Goal: Answer question/provide support

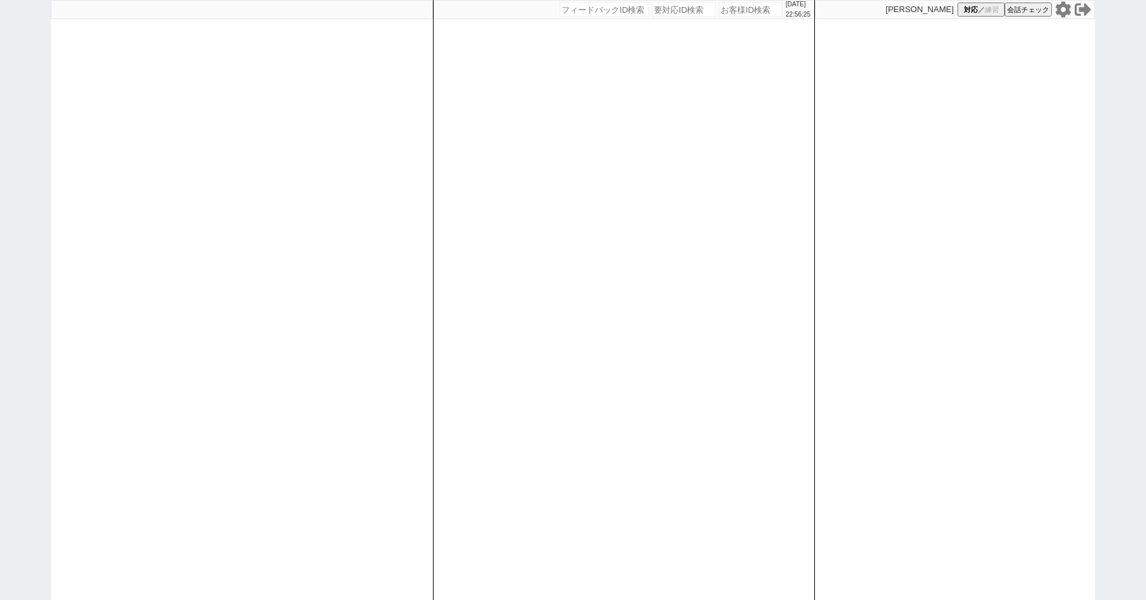
click at [1064, 10] on icon at bounding box center [1063, 9] width 17 height 17
click at [1066, 4] on icon at bounding box center [1062, 9] width 15 height 16
click at [973, 8] on span "対応" at bounding box center [971, 10] width 14 height 10
click at [35, 163] on div "2025/09/19 22:57:09 候補物件を追加してしてください 紹介した物件一覧 他社物件を追加する 空室確認ページに追加・削除 紹介した物件一覧 他…" at bounding box center [573, 300] width 1146 height 600
select select
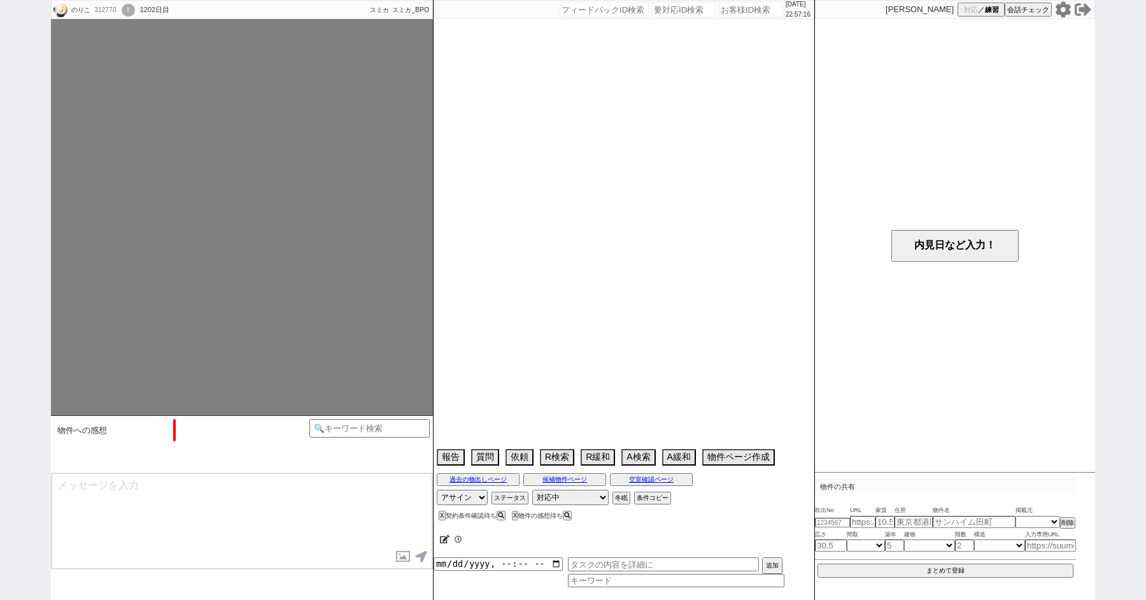
select select "2022"
select select "8"
select select "37"
select select "6"
select select "52"
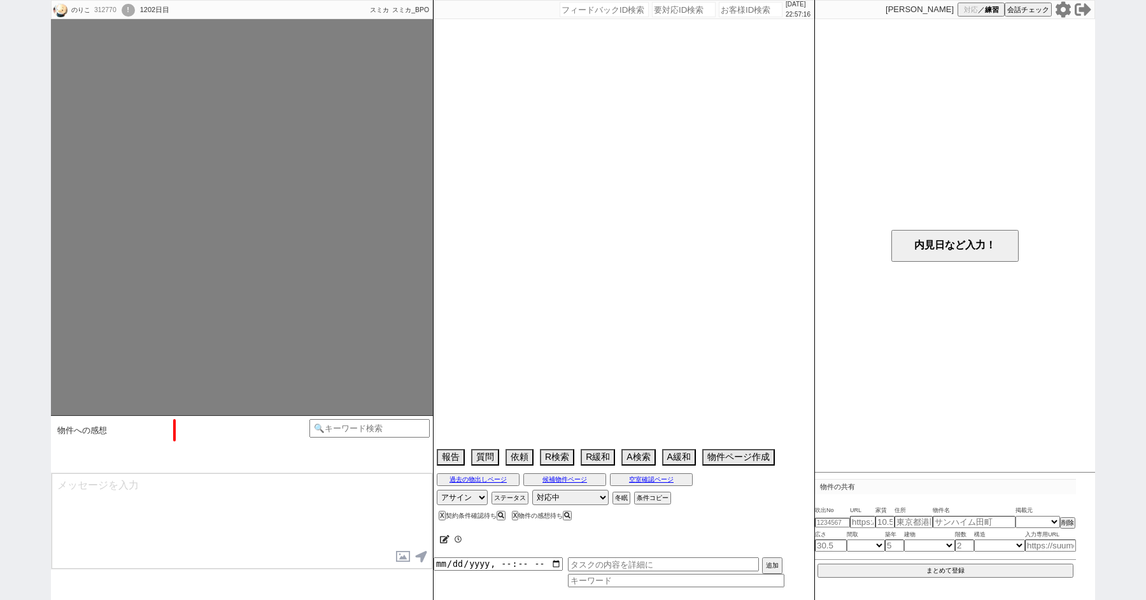
select select "1314"
select select "69"
select select "1670"
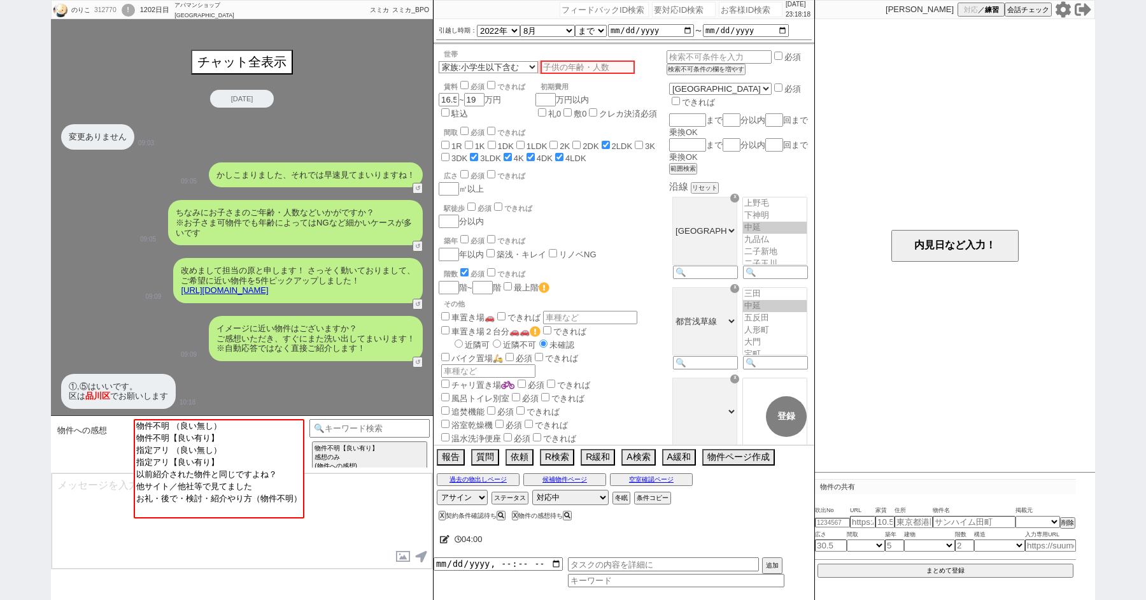
click at [0, 346] on div "のりこ 312770 ! 0 1202日目 アパマンショップ渋谷道玄坂店 冬眠中 自社客 スミカ スミカ_BPO チャット全表示 2022-06-06 変更あ…" at bounding box center [573, 300] width 1146 height 600
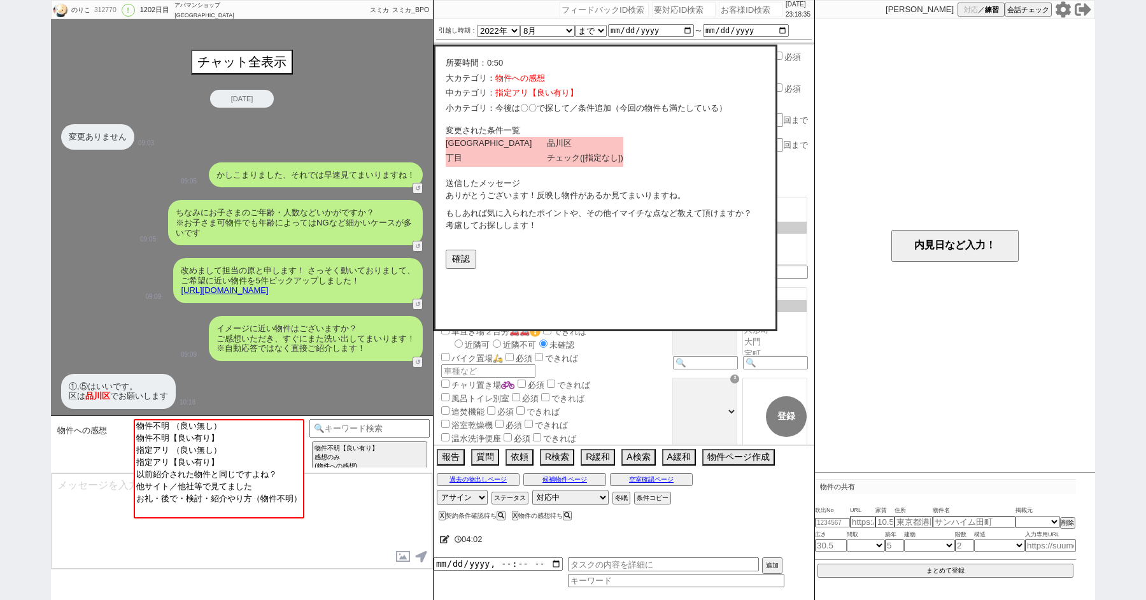
click at [84, 301] on div "改めまして担当の原と申します！ さっそく動いておりまして、 ご希望に近い物件を5件ピックアップしました！ https://tools.sumika.live/…" at bounding box center [242, 280] width 382 height 58
click at [268, 292] on link "https://tools.sumika.live/pages/k58fmy5" at bounding box center [224, 290] width 87 height 10
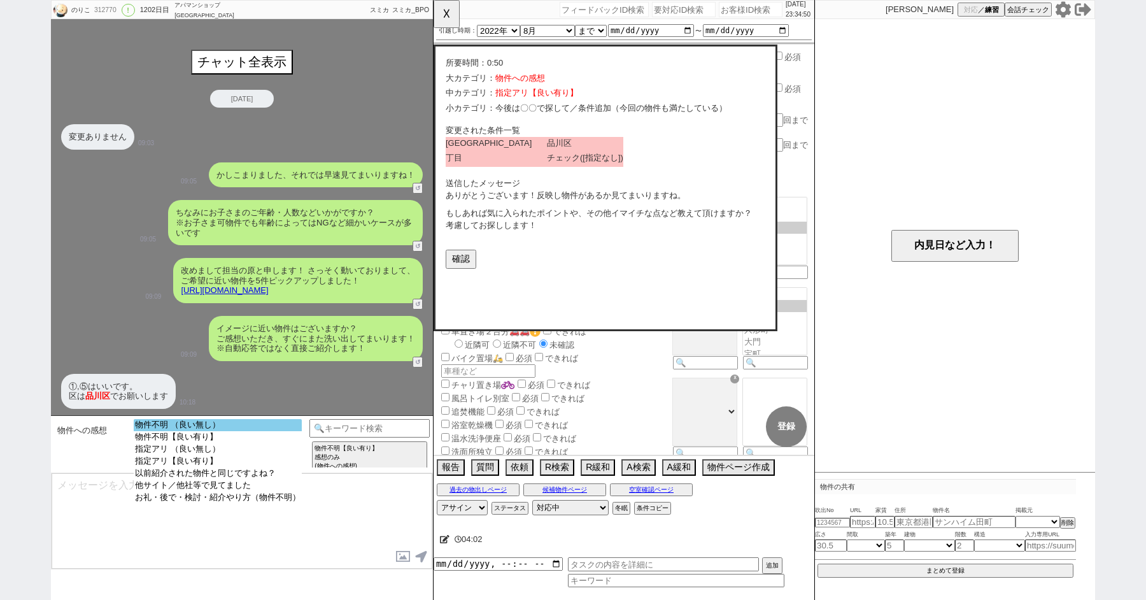
select select "物件不明 （良い無し）"
click at [188, 428] on option "物件不明 （良い無し）" at bounding box center [218, 425] width 168 height 12
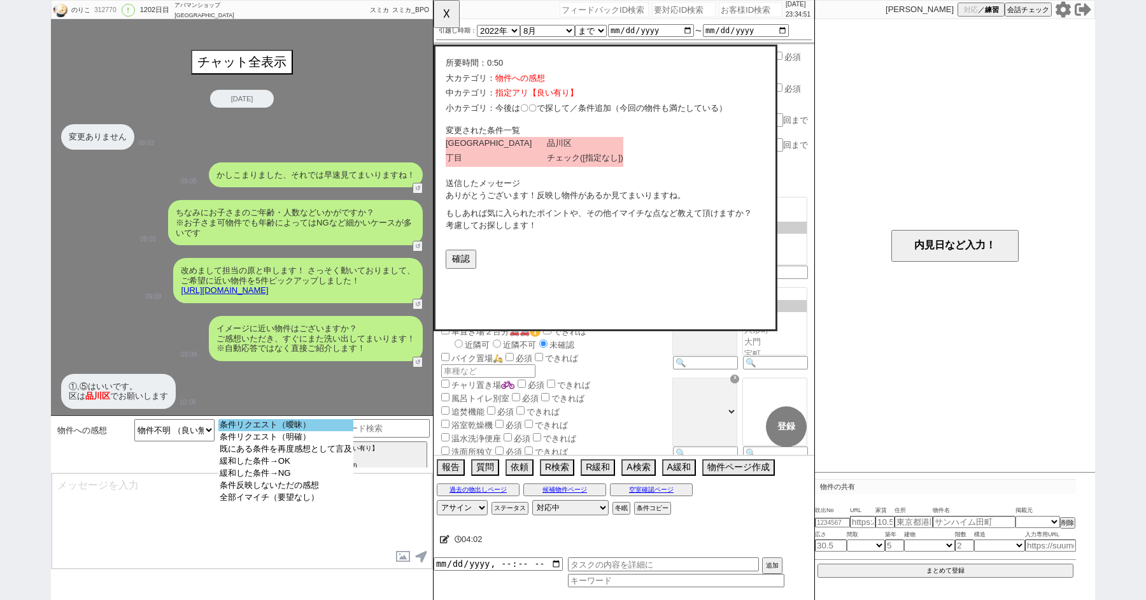
click at [245, 428] on option "条件リクエスト（曖昧）" at bounding box center [285, 425] width 135 height 12
select select "52"
select select "1314"
select select "69"
select select "1670"
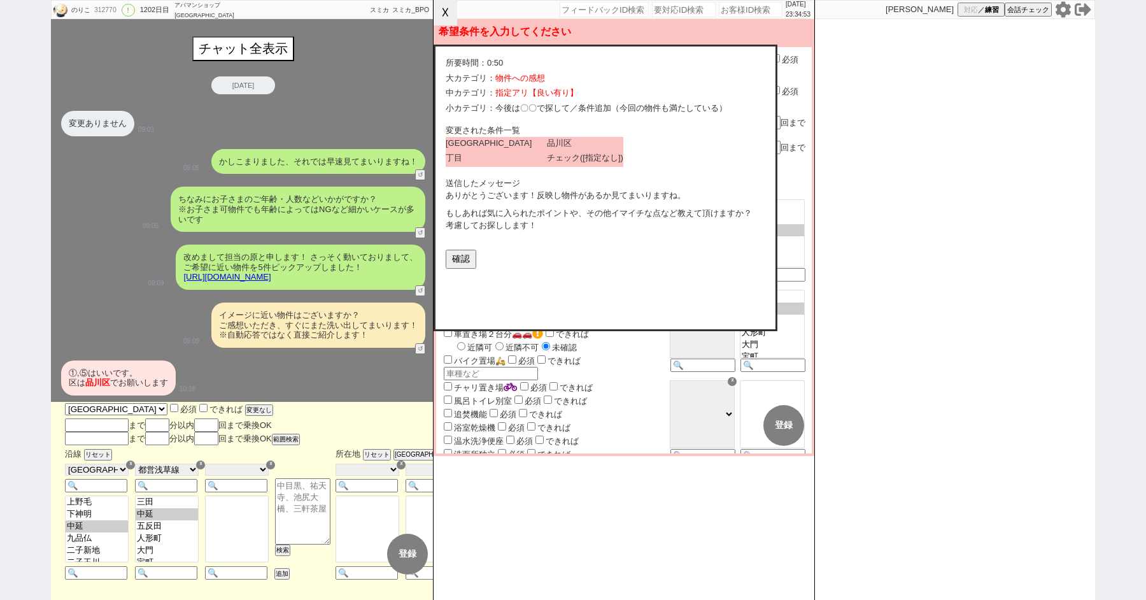
click at [447, 10] on button "☓" at bounding box center [446, 12] width 24 height 25
click at [462, 255] on button "確認" at bounding box center [460, 258] width 28 height 17
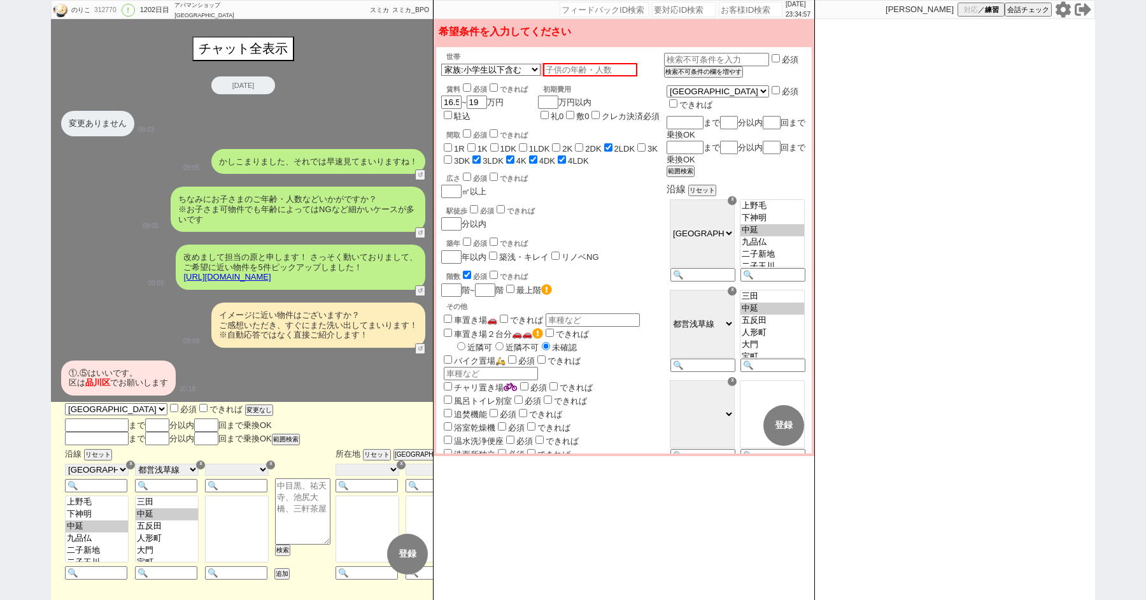
click at [481, 162] on input "3LDK" at bounding box center [476, 159] width 8 height 8
checkbox input "false"
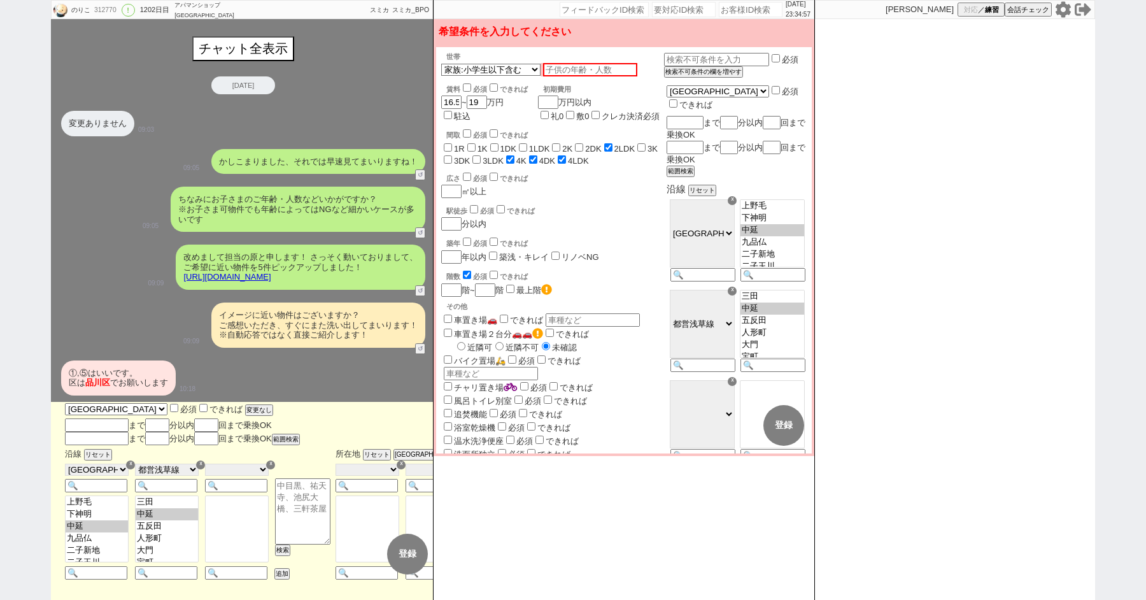
checkbox input "false"
checkbox input "true"
checkbox input "false"
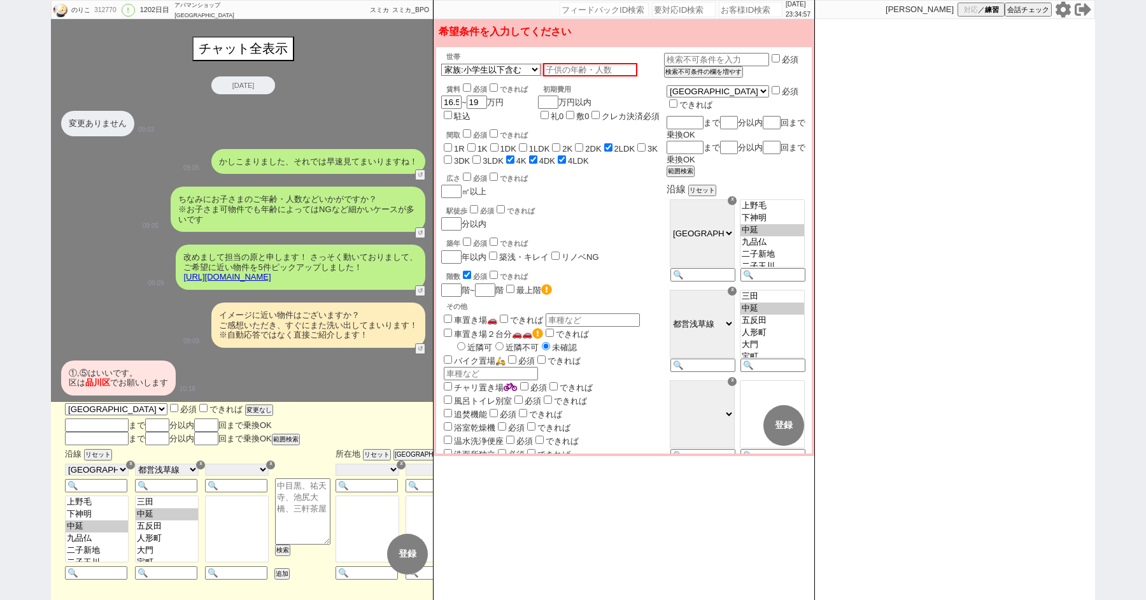
checkbox input "false"
checkbox input "true"
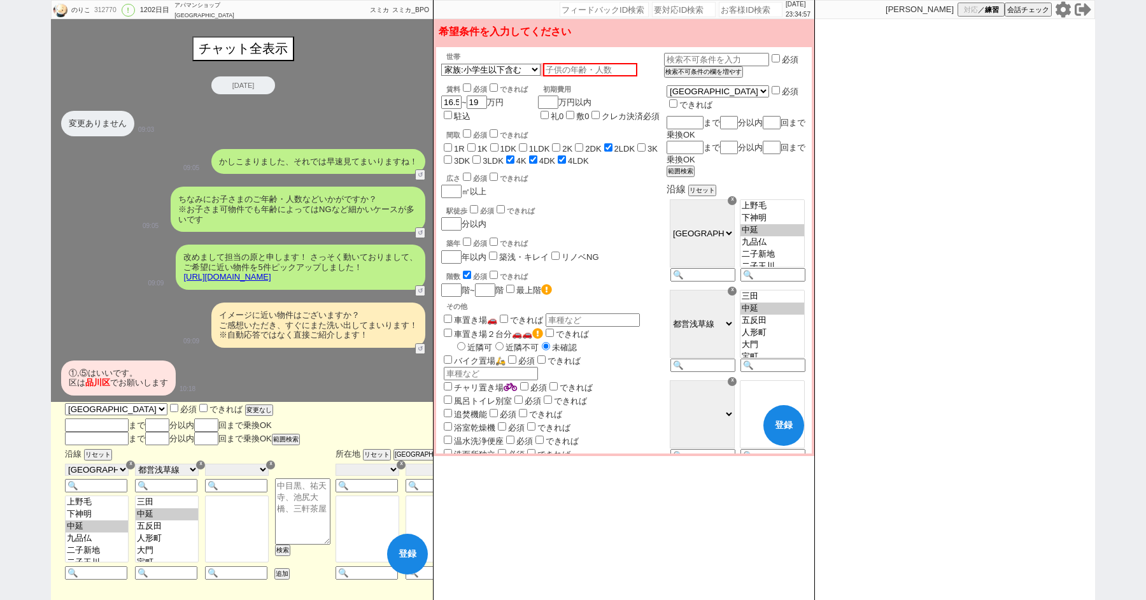
click at [481, 162] on input "3LDK" at bounding box center [476, 159] width 8 height 8
checkbox input "true"
checkbox input "false"
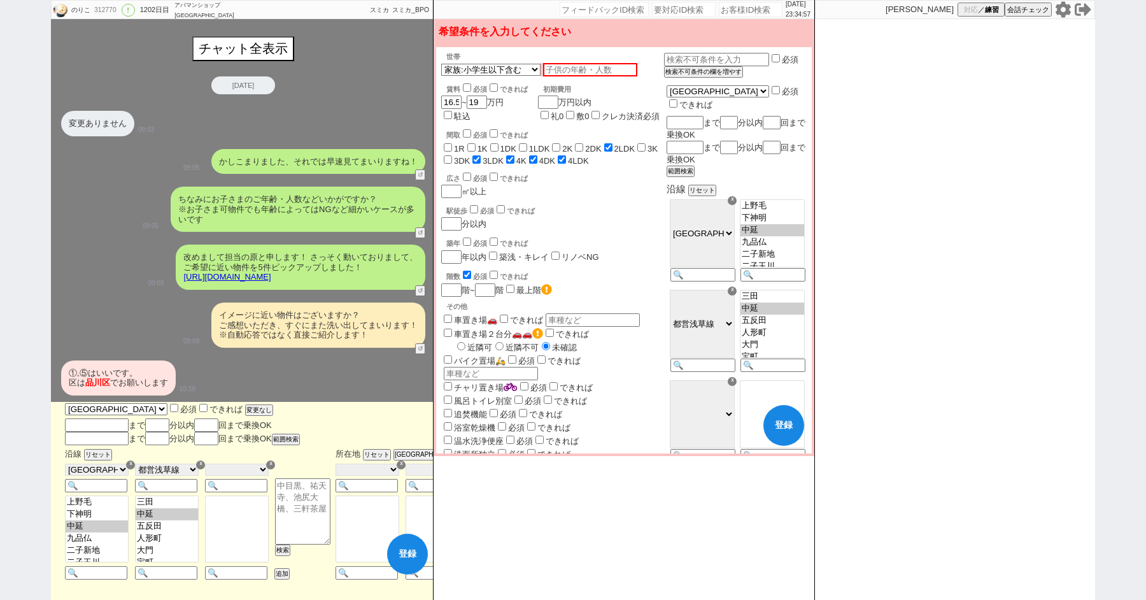
checkbox input "false"
checkbox input "true"
checkbox input "false"
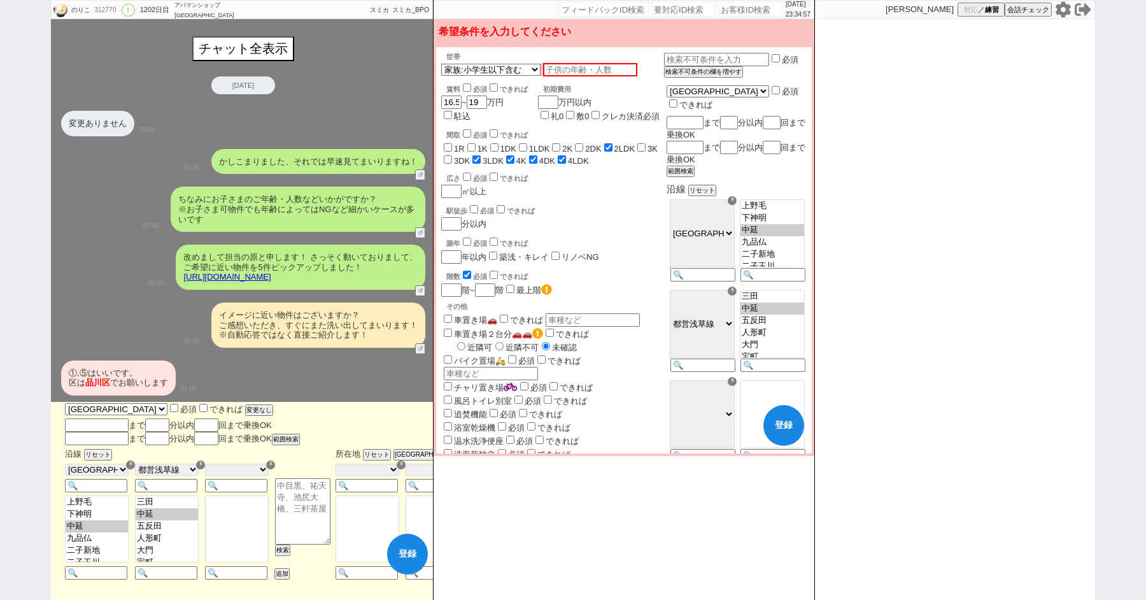
checkbox input "false"
checkbox input "true"
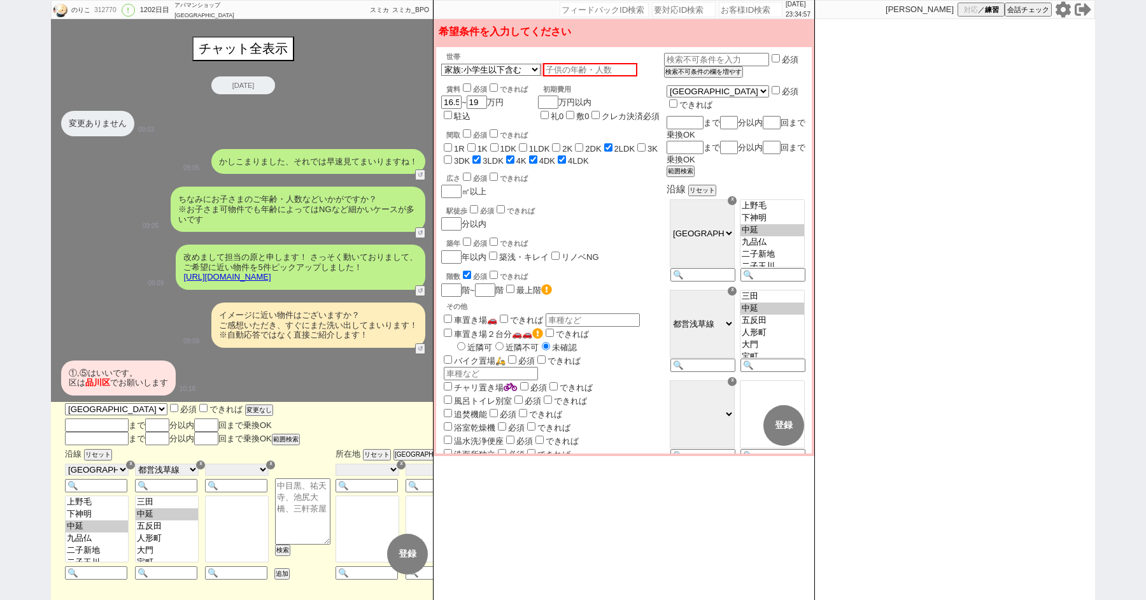
checkbox input "false"
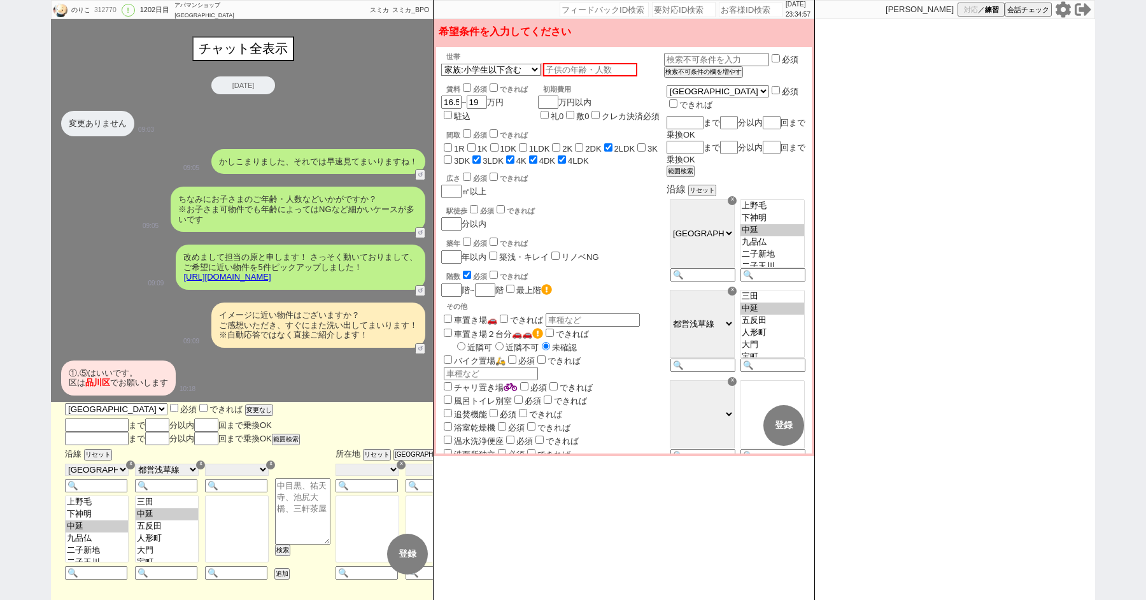
checkbox input "false"
checkbox input "true"
checkbox input "false"
checkbox input "true"
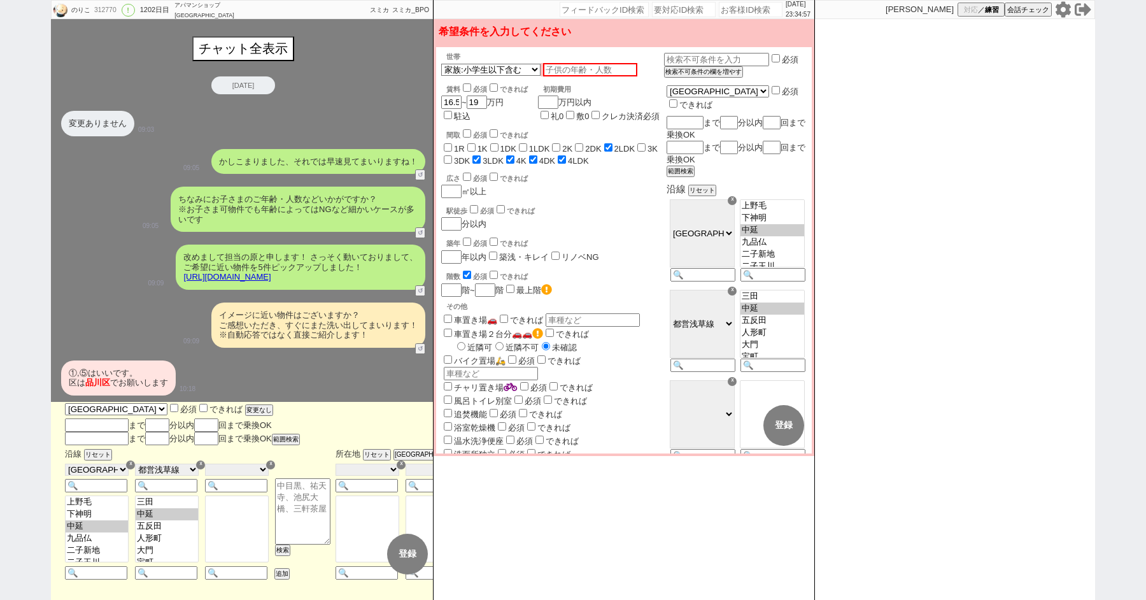
checkbox input "true"
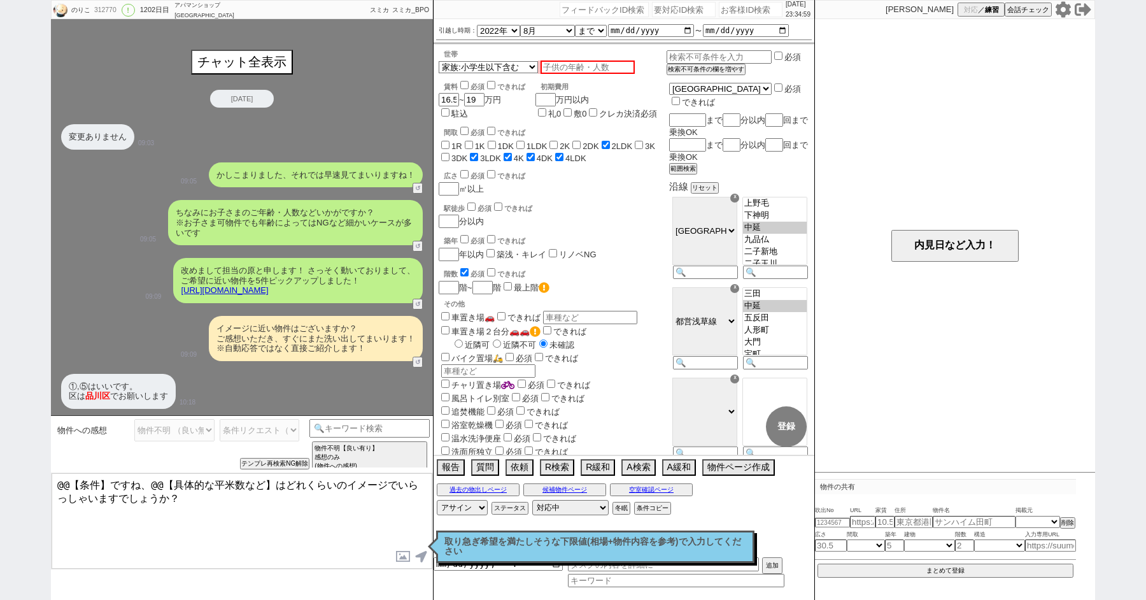
click at [174, 525] on textarea "@@【条件】ですね、@@【具体的な平米数など】はどれくらいのイメージでいらっしゃいますでしょうか？" at bounding box center [242, 520] width 381 height 95
drag, startPoint x: 268, startPoint y: 479, endPoint x: 0, endPoint y: 419, distance: 274.7
click at [27, 426] on div "のりこ 312770 ! 0 1202日目 アパマンショップ渋谷道玄坂店 冬眠中 自社客 スミカ スミカ_BPO チャット全表示 2022-06-06 変更あ…" at bounding box center [573, 300] width 1146 height 600
type textarea "はどれくらいのイメージでいらっしゃいますでしょうか？"
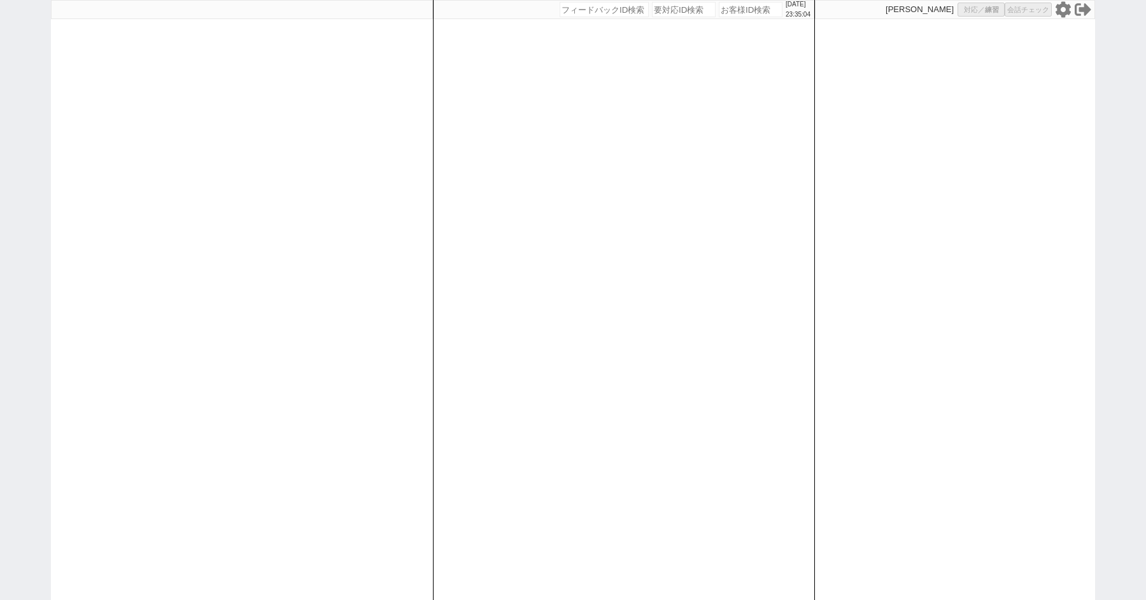
select select
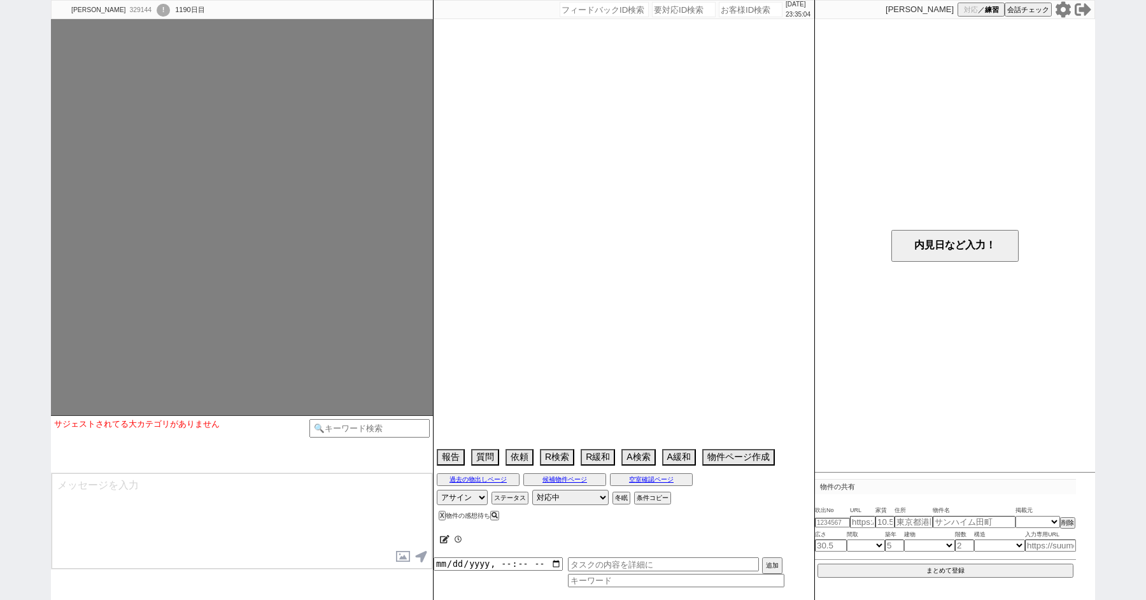
select select
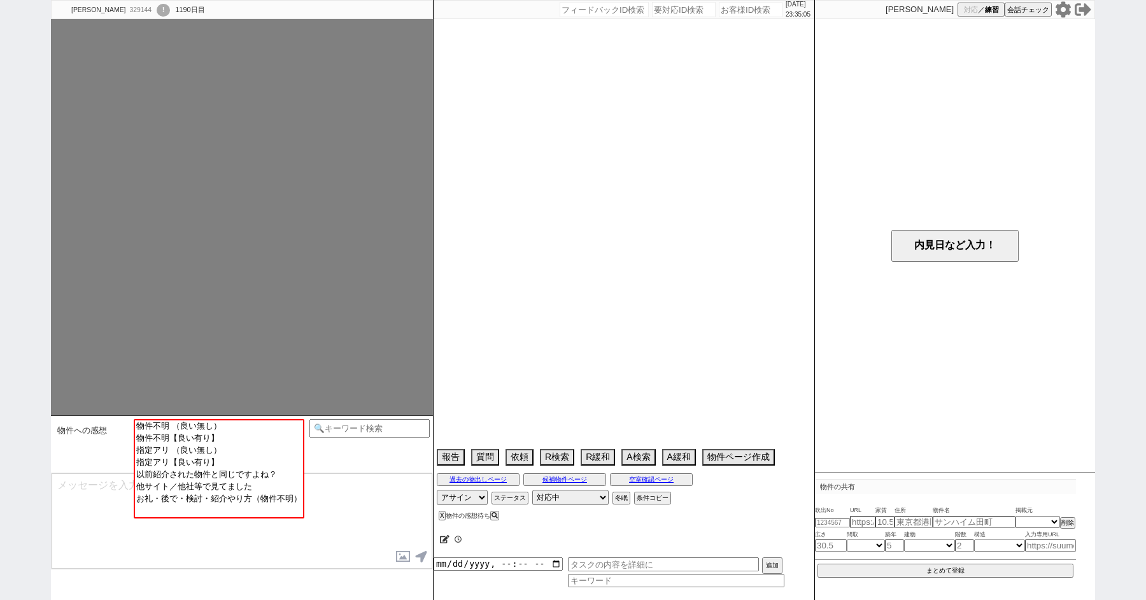
scroll to position [50, 0]
select select "15"
select select "0"
select select "837"
select select "61"
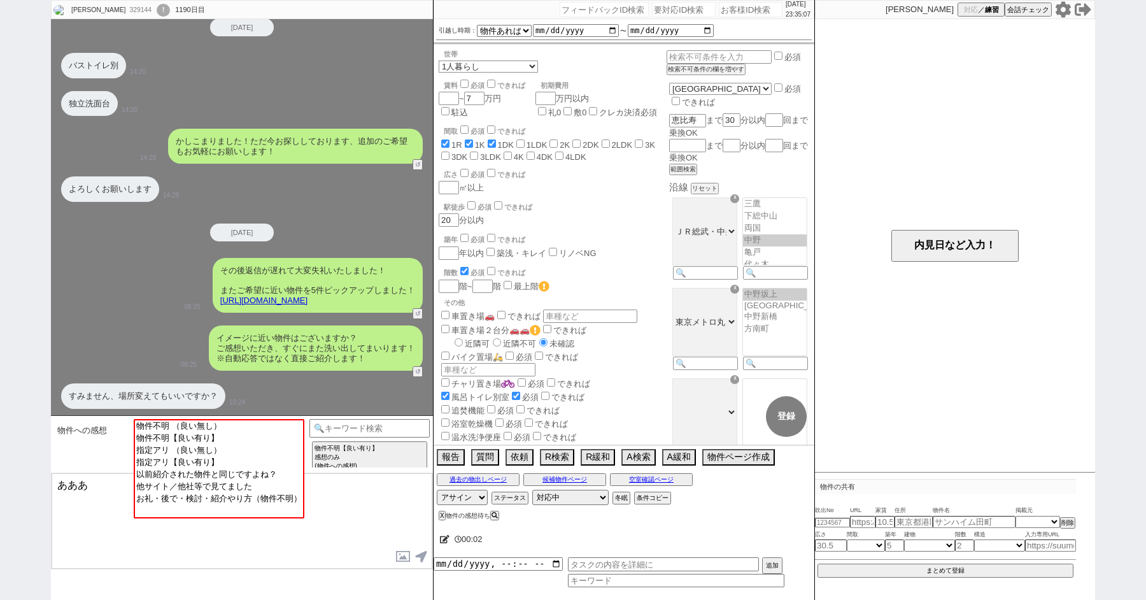
type textarea "あああ"
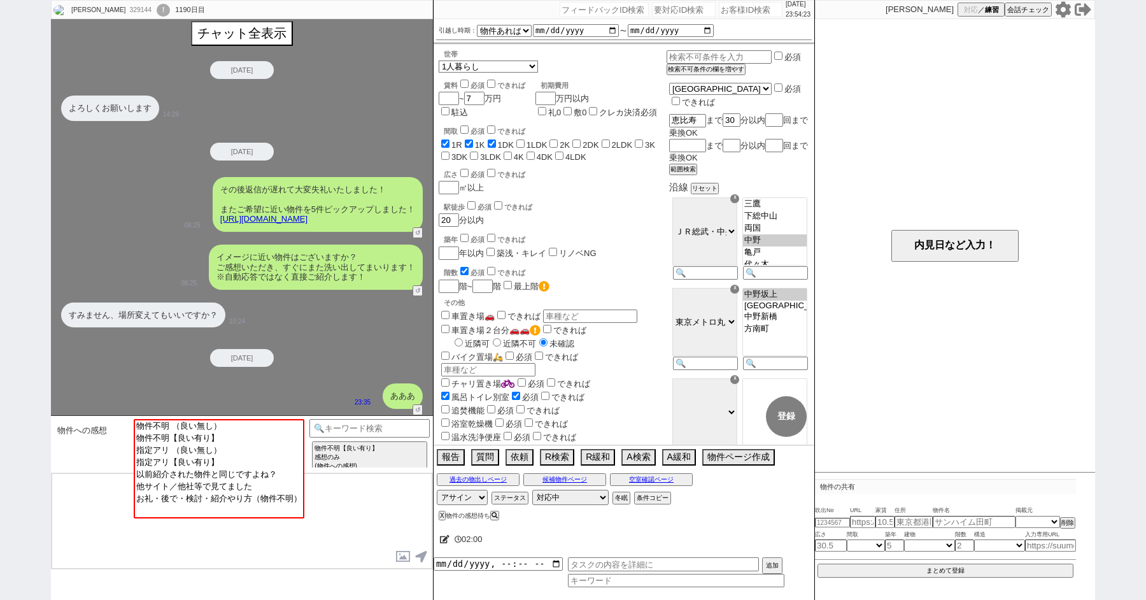
click at [100, 510] on textarea at bounding box center [242, 520] width 381 height 95
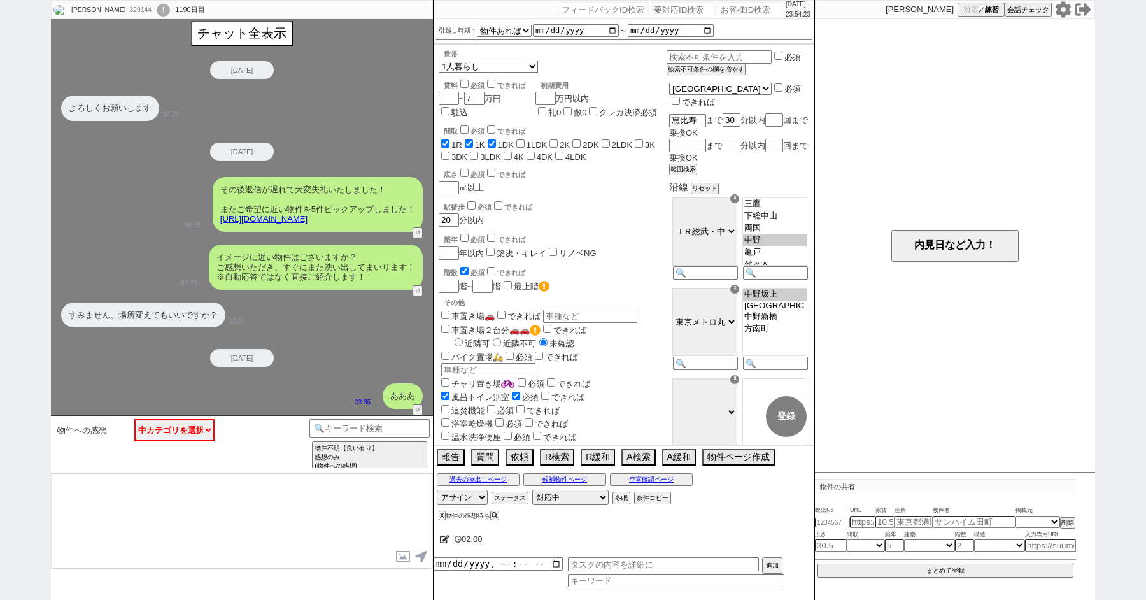
click at [150, 370] on div "2025-09-19 あああ 23:35 ↺" at bounding box center [242, 382] width 382 height 66
